Goal: Check status

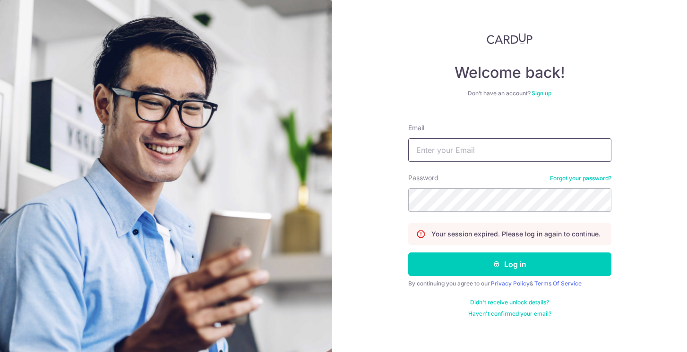
click at [431, 145] on input "Email" at bounding box center [509, 150] width 203 height 24
type input "[EMAIL_ADDRESS][DOMAIN_NAME]"
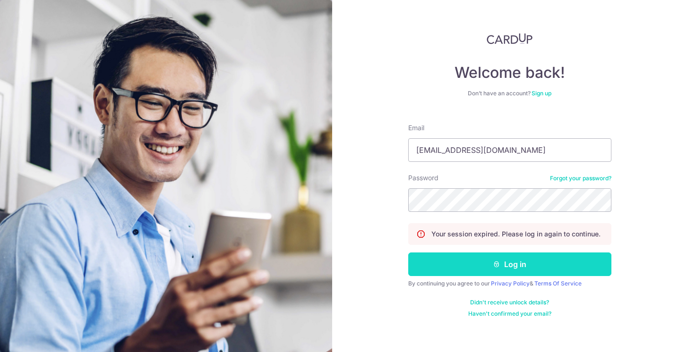
click at [512, 271] on button "Log in" at bounding box center [509, 265] width 203 height 24
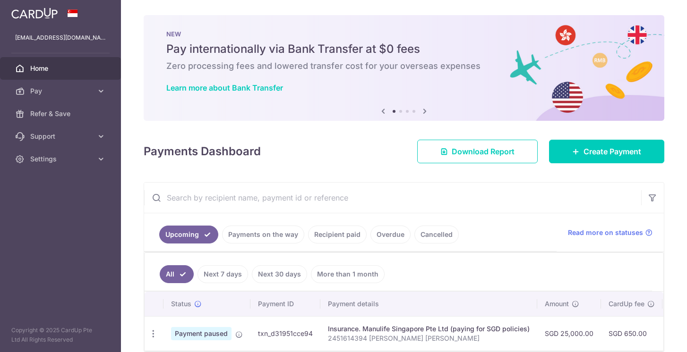
scroll to position [45, 0]
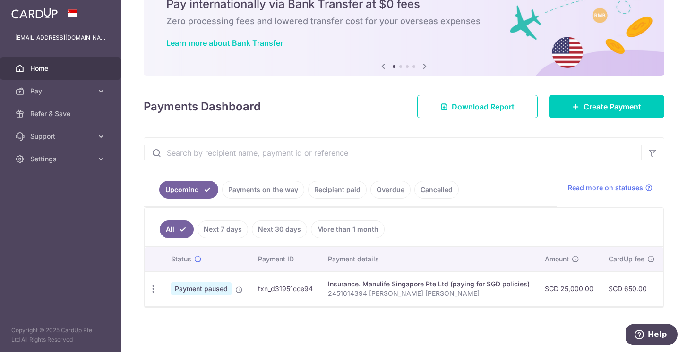
click at [224, 290] on span "Payment paused" at bounding box center [201, 288] width 60 height 13
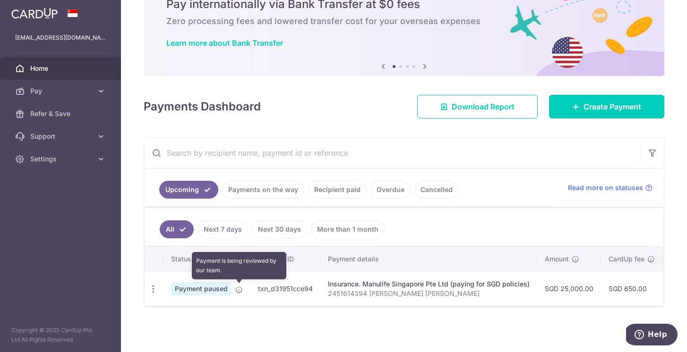
click at [239, 289] on icon at bounding box center [239, 290] width 8 height 8
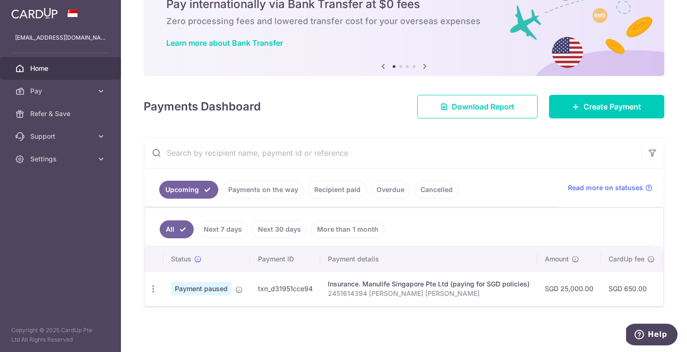
click at [223, 287] on span "Payment paused" at bounding box center [201, 288] width 60 height 13
click at [195, 289] on span "Payment paused" at bounding box center [201, 288] width 60 height 13
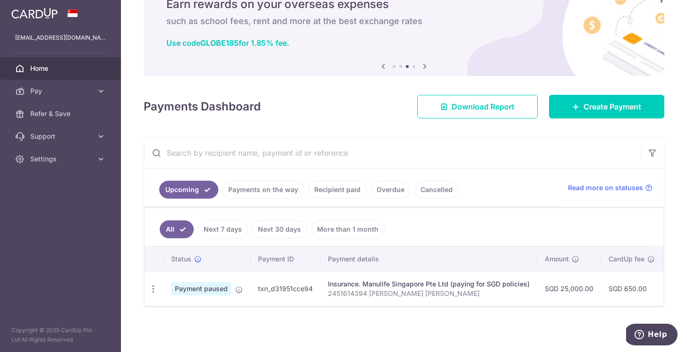
click at [350, 310] on div "× Pause Schedule Pause all future payments in this series Pause just this one p…" at bounding box center [404, 176] width 566 height 352
click at [102, 177] on aside "iamkrystarivera@gmail.com Home Pay Payments Recipients Cards Refer & Save Suppo…" at bounding box center [60, 176] width 121 height 352
click at [77, 231] on aside "iamkrystarivera@gmail.com Home Pay Payments Recipients Cards Refer & Save Suppo…" at bounding box center [60, 176] width 121 height 352
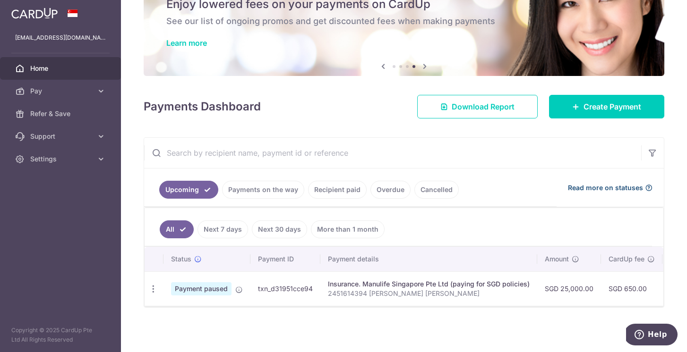
click at [646, 187] on icon at bounding box center [649, 188] width 8 height 8
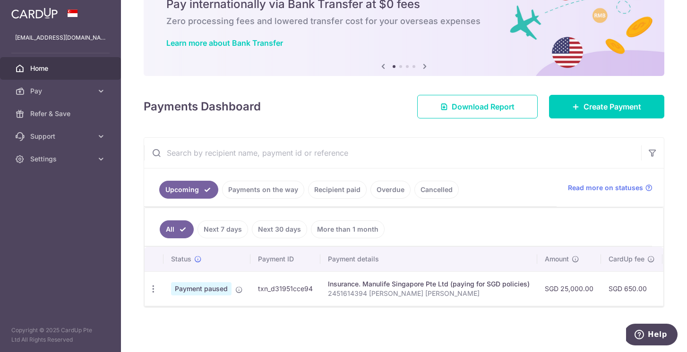
click at [340, 104] on div "Payments Dashboard Download Report Create Payment" at bounding box center [404, 104] width 521 height 27
click at [194, 285] on span "Payment paused" at bounding box center [201, 288] width 60 height 13
